Goal: Use online tool/utility: Utilize a website feature to perform a specific function

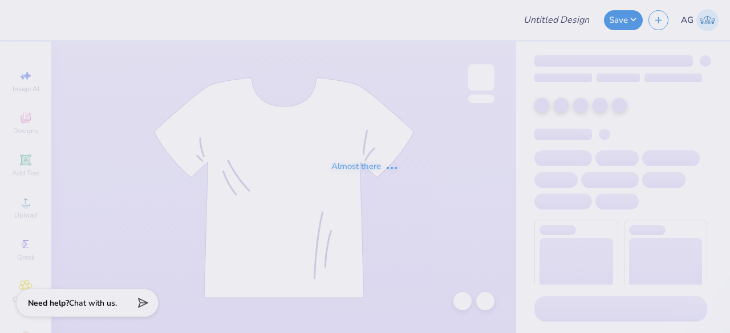
type input "Hoodies for Zeta Phi Deta"
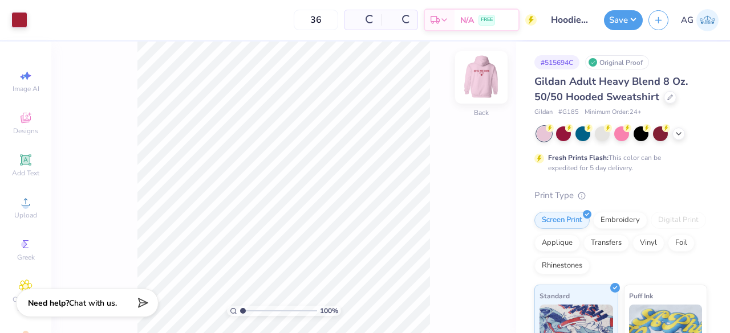
click at [483, 88] on img at bounding box center [481, 78] width 46 height 46
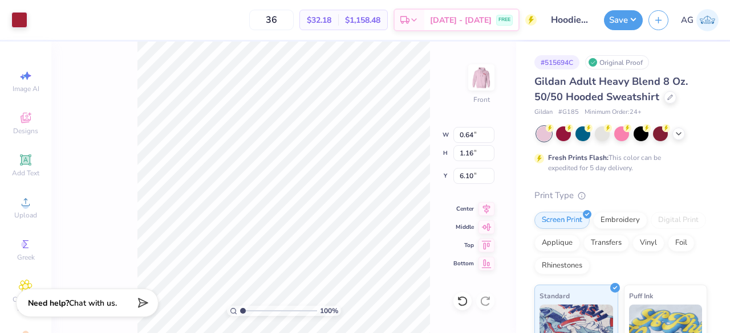
type input "0.75"
type input "1.36"
type input "6.00"
type input "0.68"
type input "1.23"
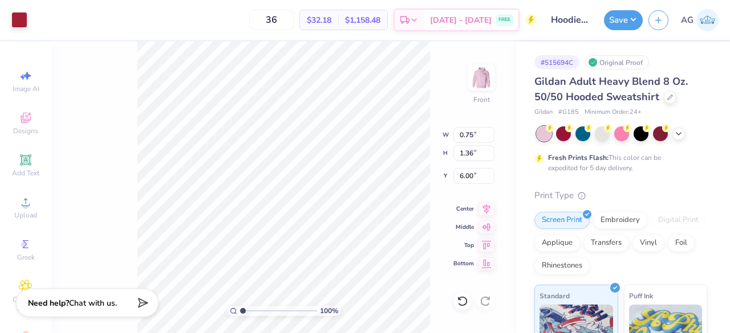
type input "6.12"
